Goal: Transaction & Acquisition: Purchase product/service

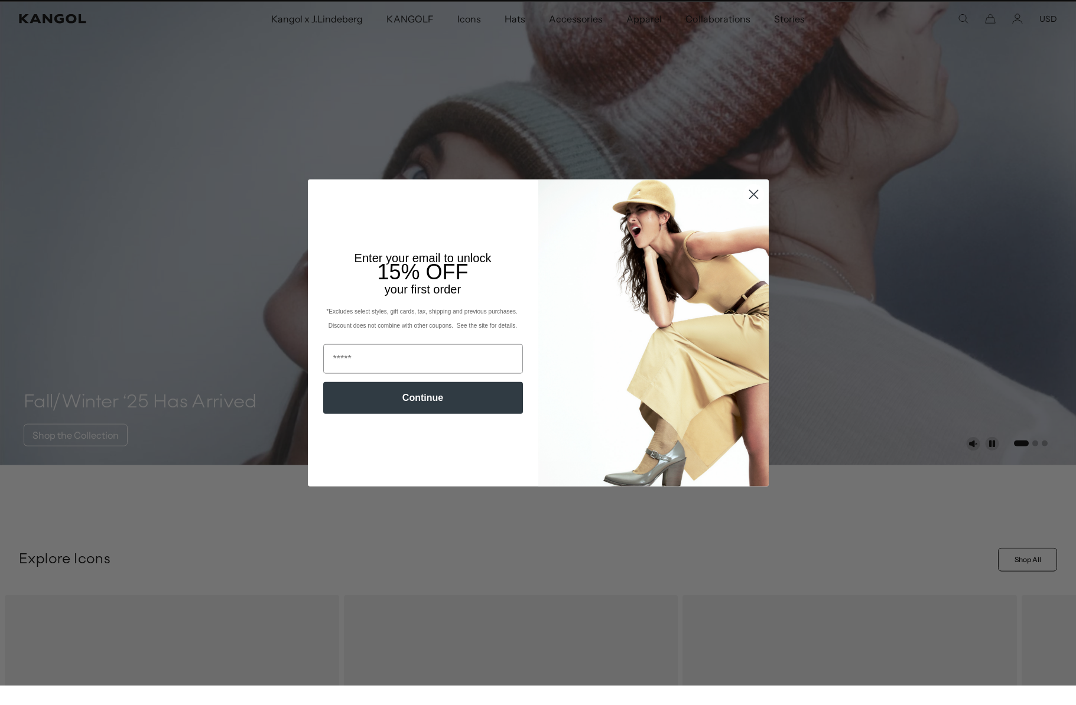
click at [753, 186] on div "Close dialog Enter your email to unlock 15% OFF your first order *Excludes sele…" at bounding box center [538, 352] width 1076 height 705
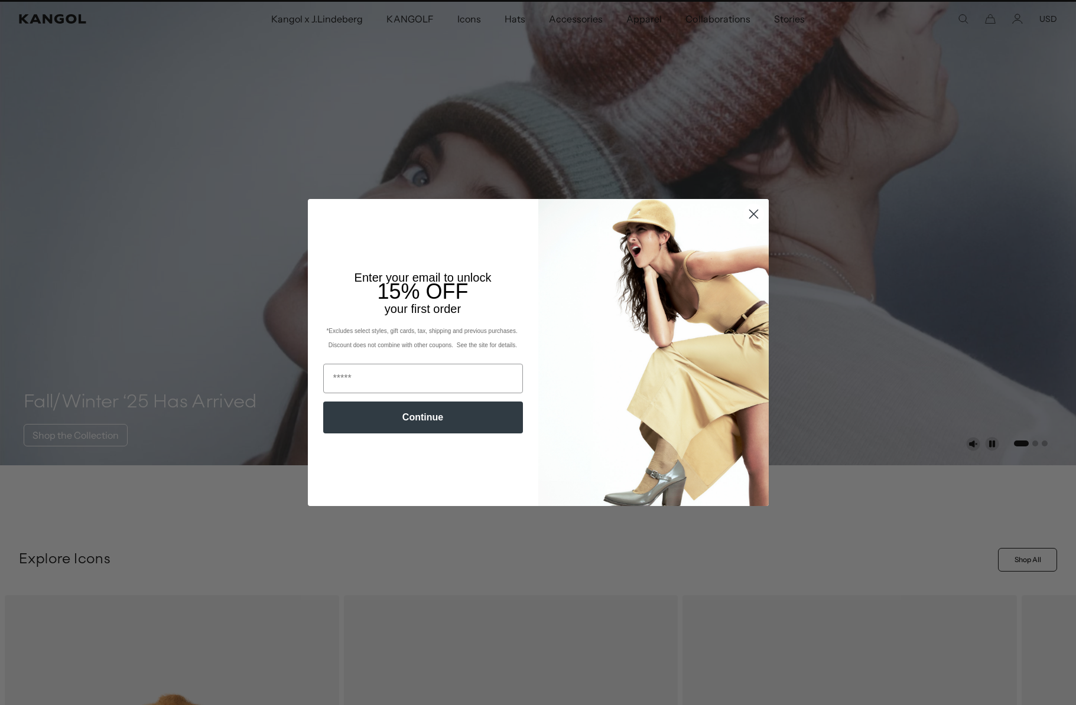
click at [753, 209] on circle "Close dialog" at bounding box center [752, 213] width 19 height 19
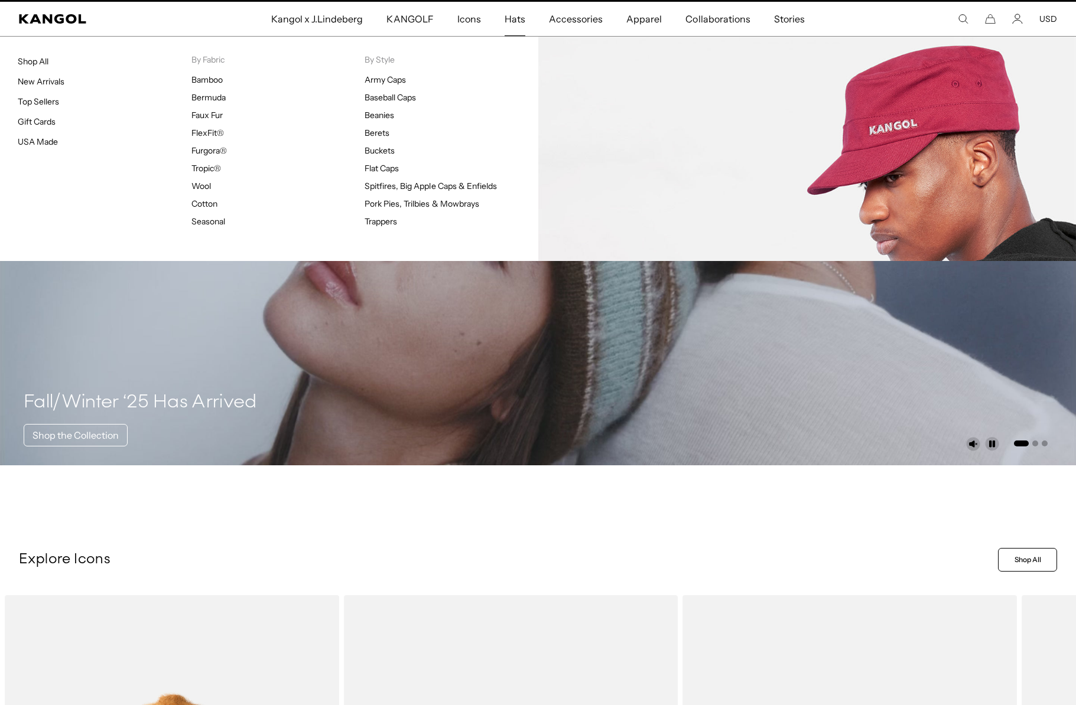
scroll to position [0, 0]
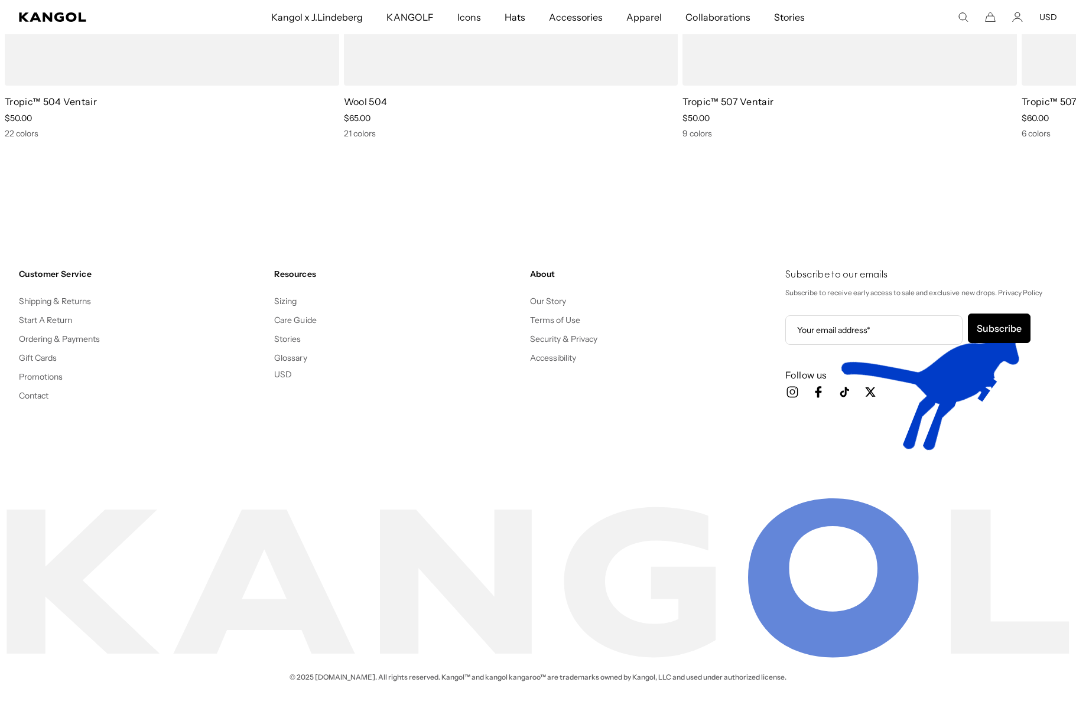
scroll to position [0, 243]
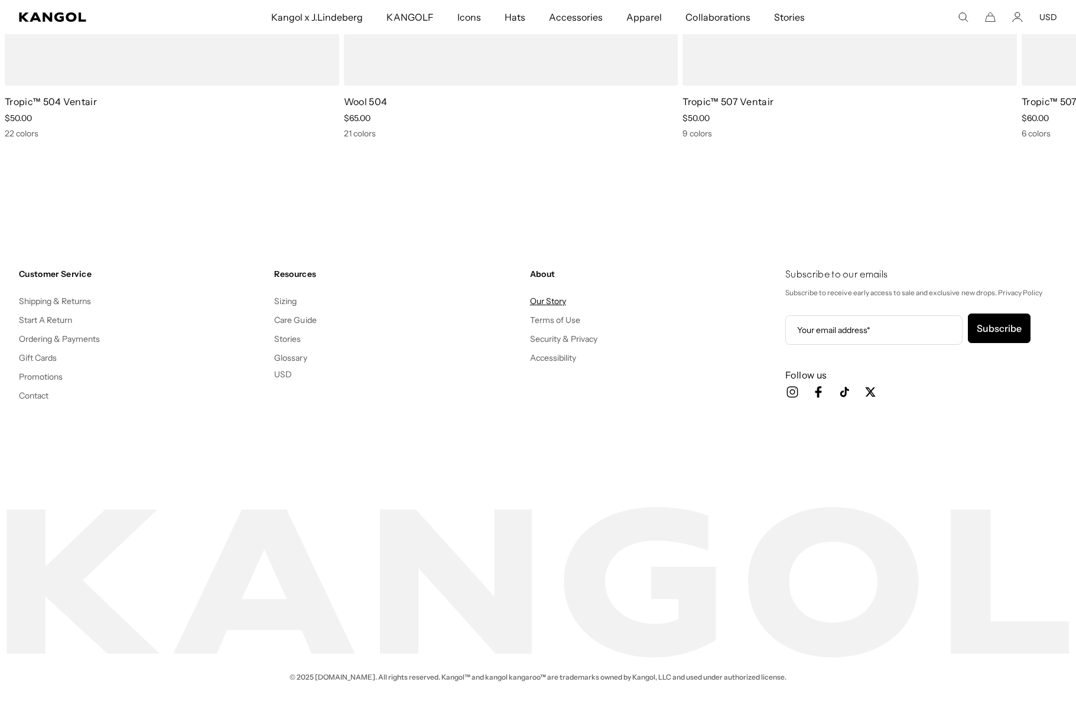
click at [543, 299] on link "Our Story" at bounding box center [548, 301] width 36 height 11
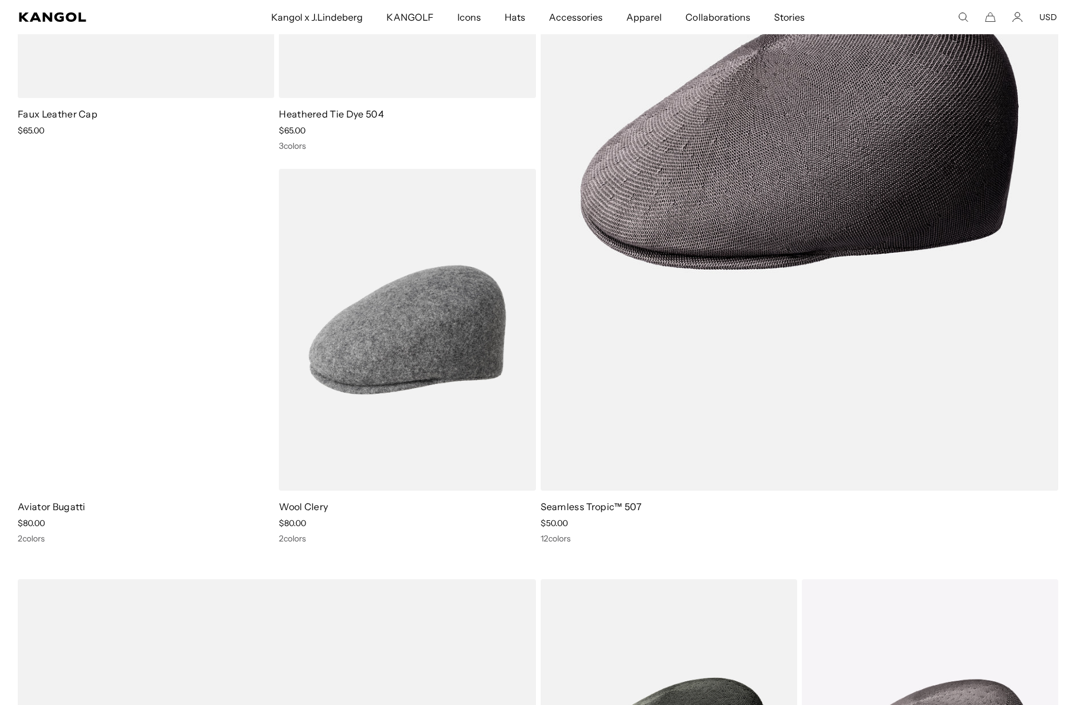
scroll to position [3514, 0]
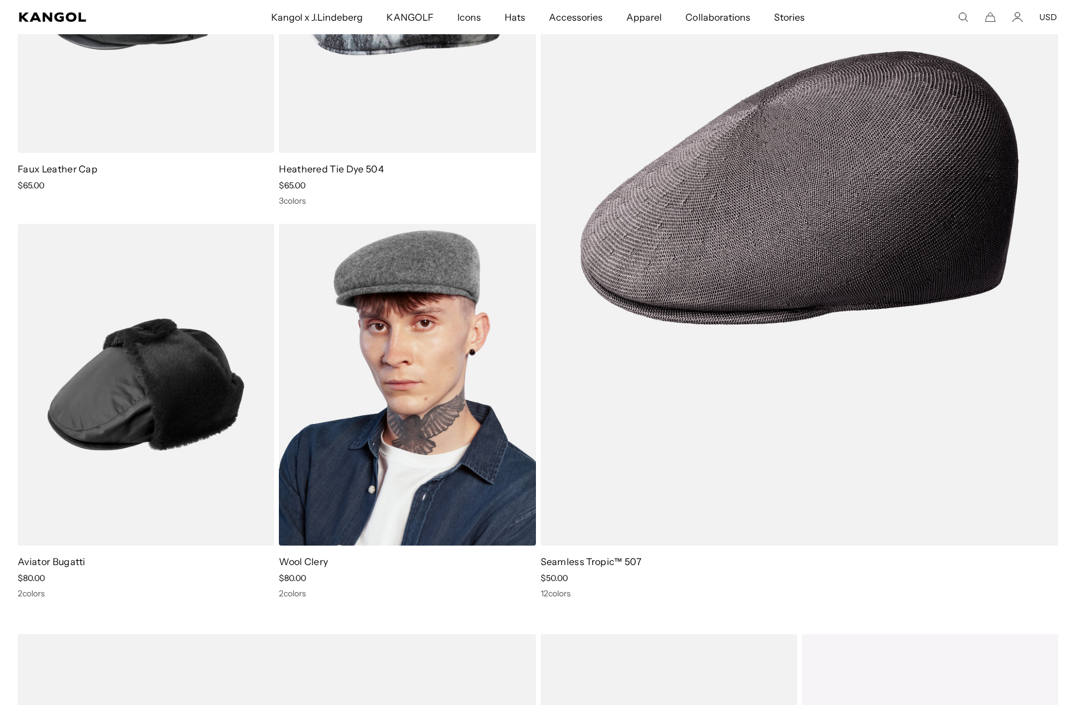
click at [364, 396] on img at bounding box center [407, 385] width 256 height 322
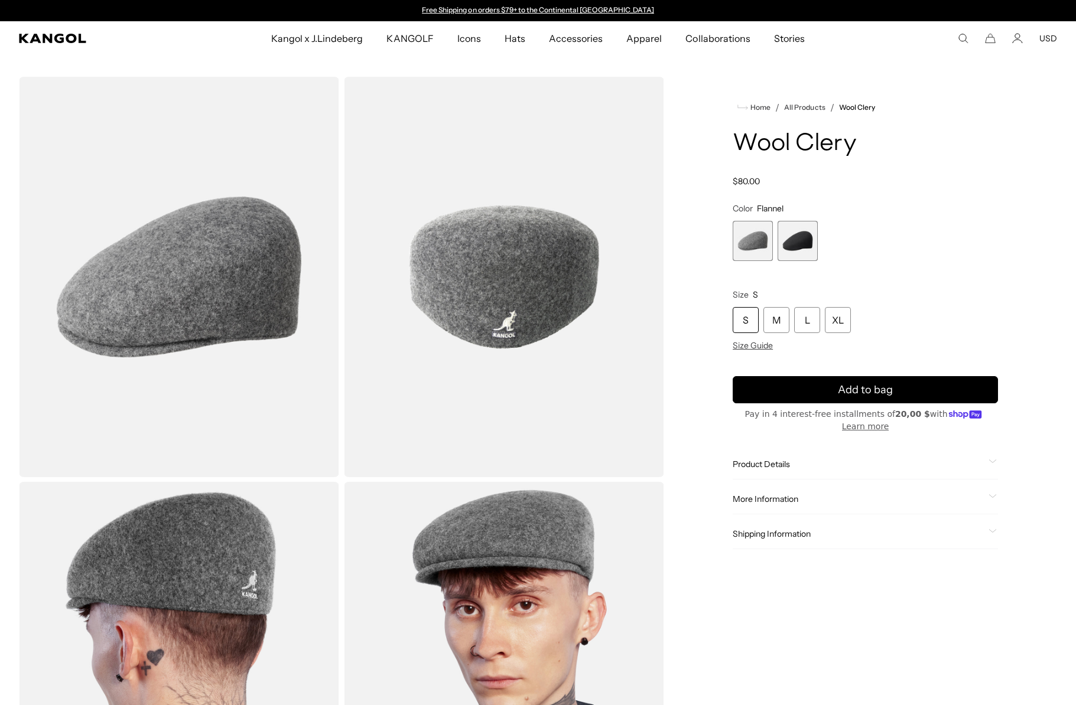
click at [748, 466] on span "Product Details" at bounding box center [858, 464] width 251 height 11
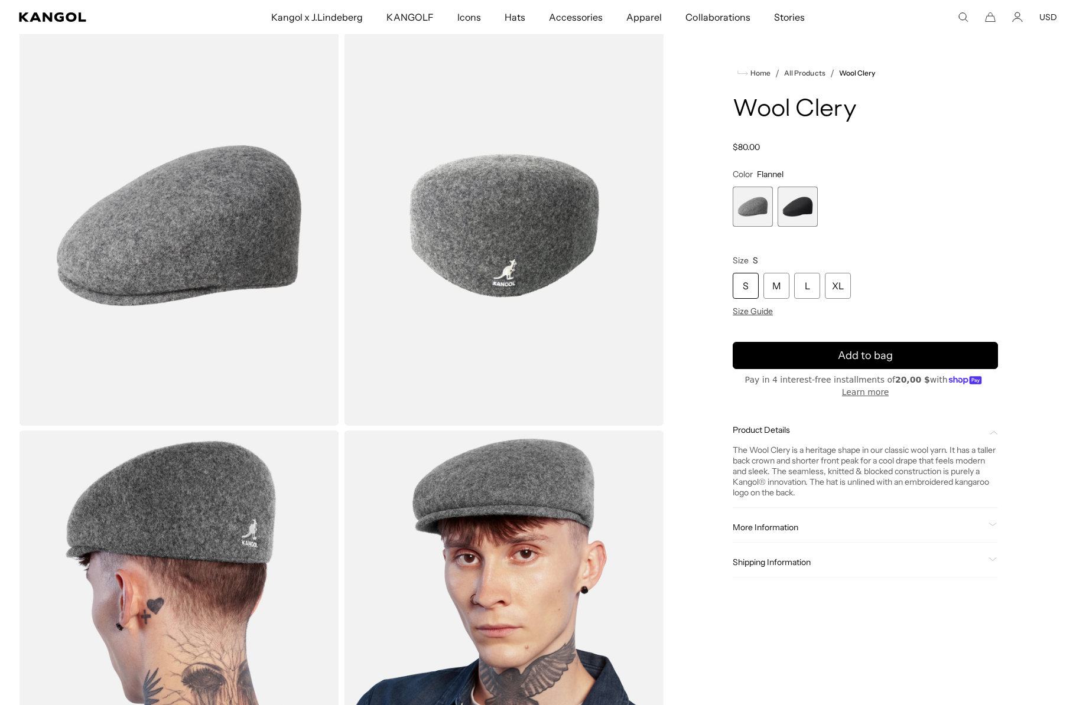
click at [773, 523] on span "More Information" at bounding box center [858, 527] width 251 height 11
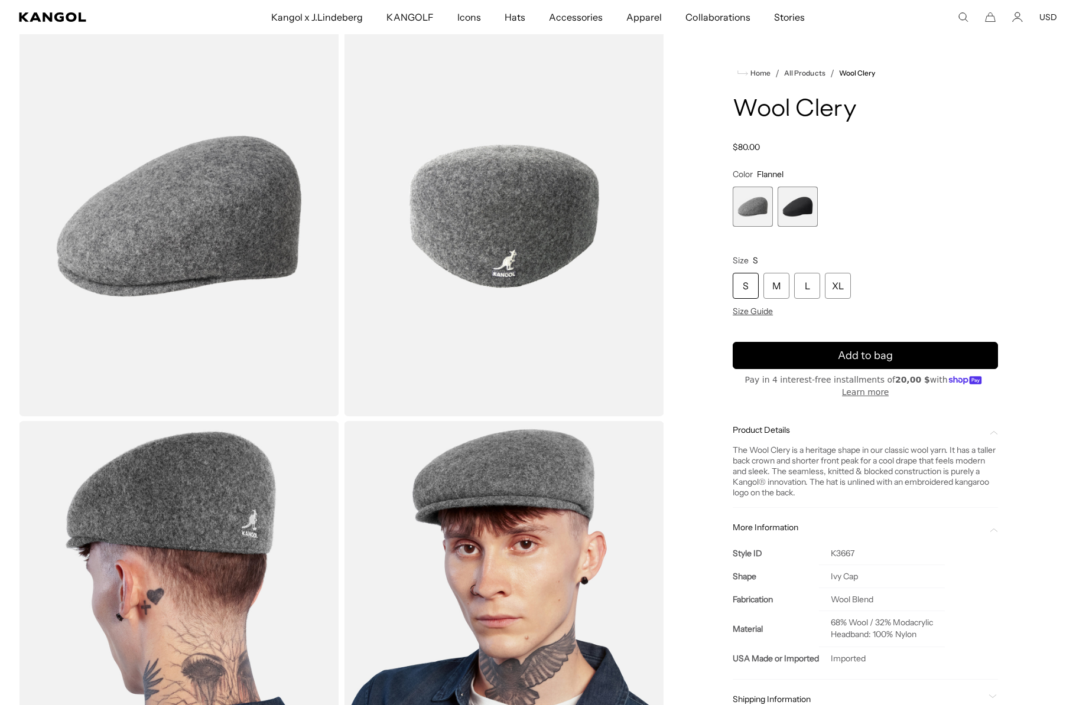
click at [815, 14] on ul "Kangol x J.Lindeberg Kangol x J.Lindeberg Men's Shop All Headwear Tops Outerwea…" at bounding box center [537, 17] width 717 height 34
